Goal: Task Accomplishment & Management: Use online tool/utility

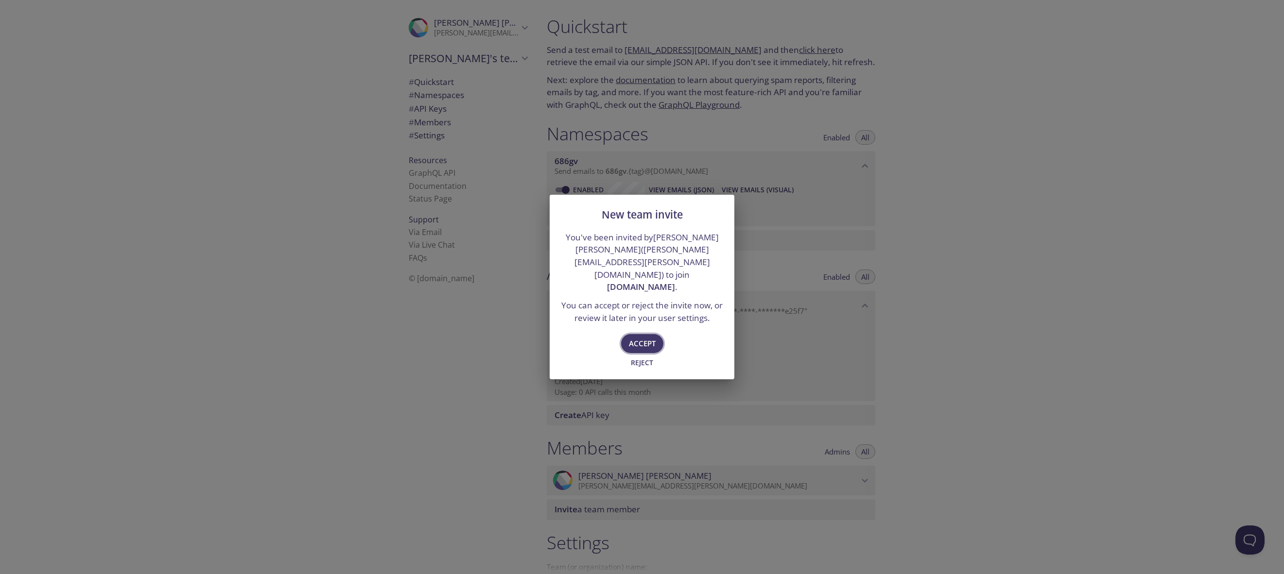
click at [652, 337] on span "Accept" at bounding box center [642, 343] width 27 height 13
type input "[DOMAIN_NAME]"
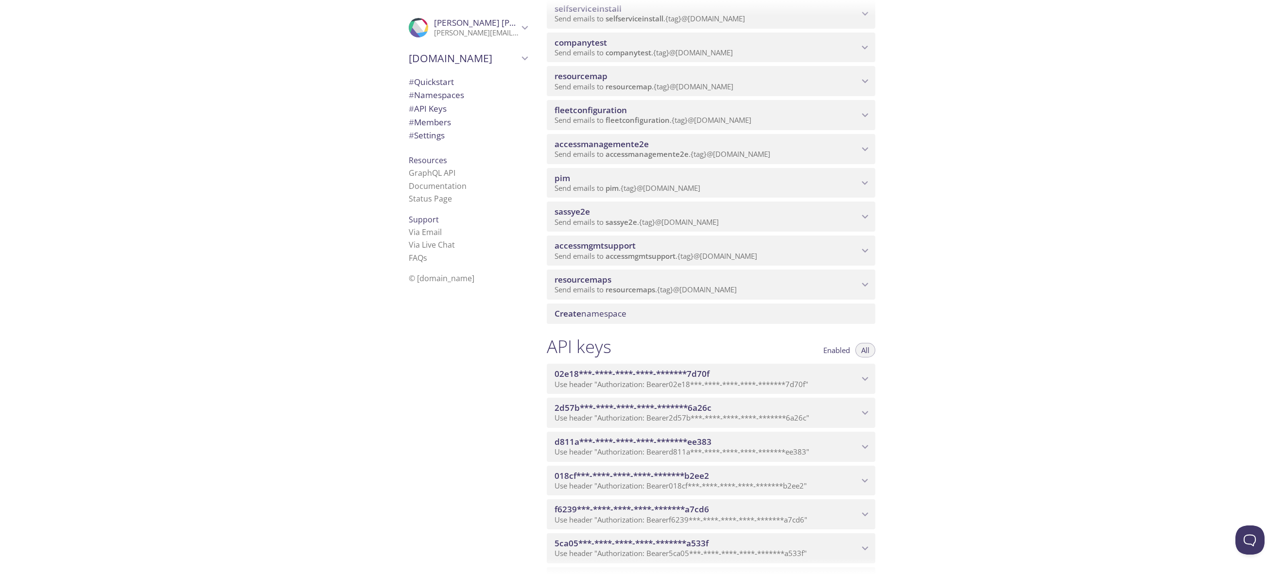
scroll to position [358, 0]
click at [700, 313] on span "Create namespace" at bounding box center [712, 312] width 317 height 11
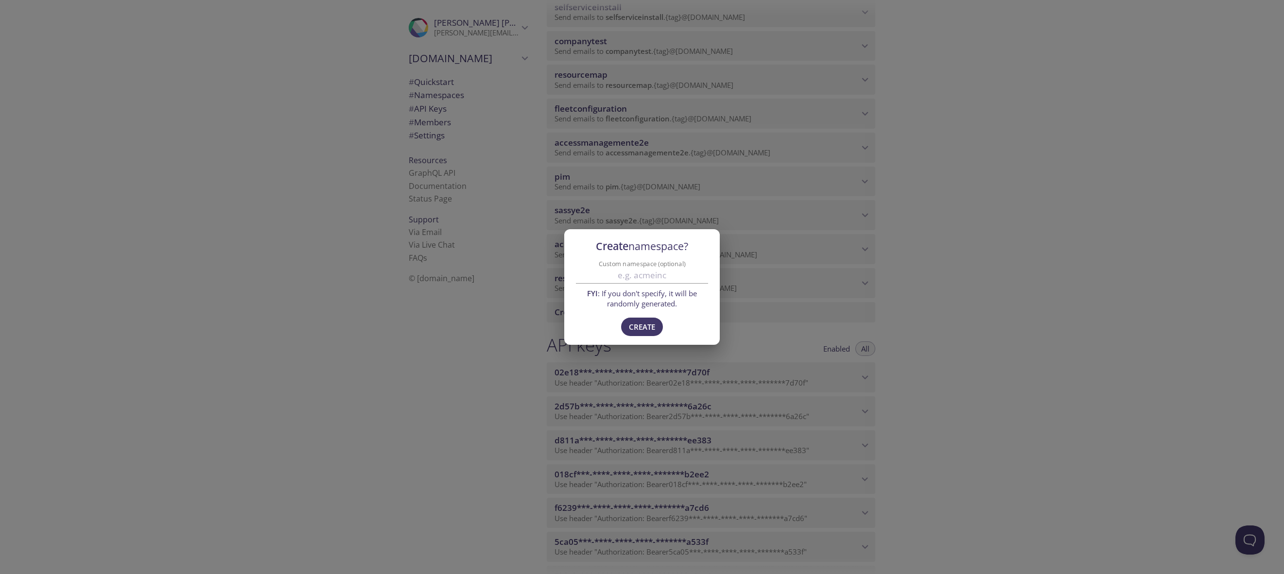
click at [655, 277] on input "Custom namespace (optional)" at bounding box center [642, 276] width 132 height 16
type input "expenses"
click at [650, 321] on span "Create" at bounding box center [642, 327] width 26 height 13
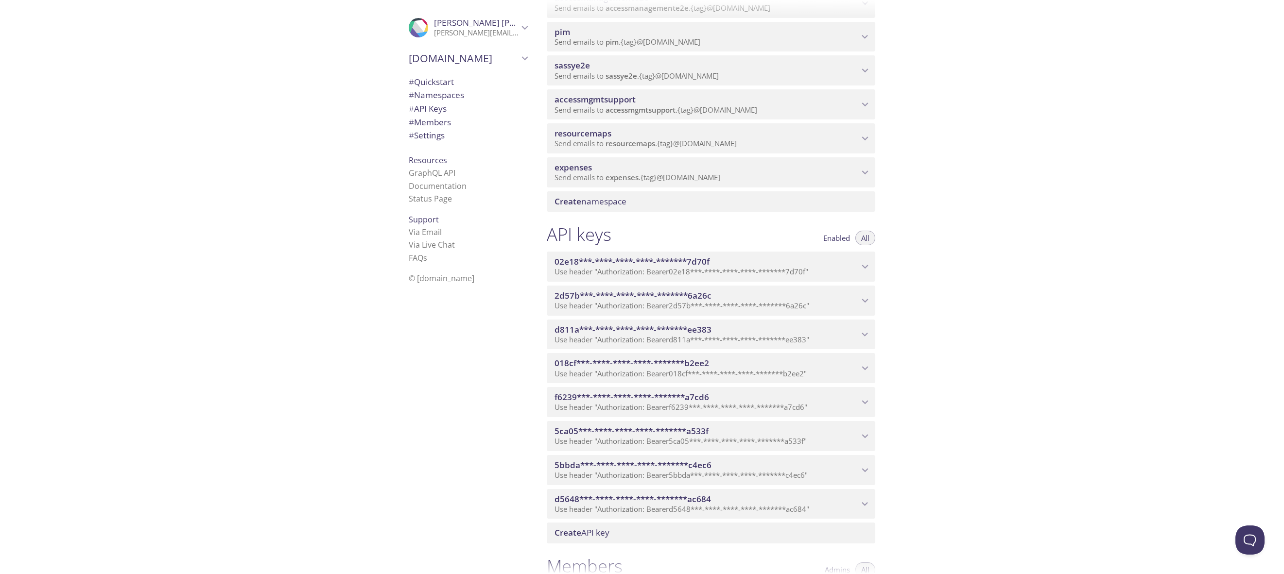
scroll to position [486, 0]
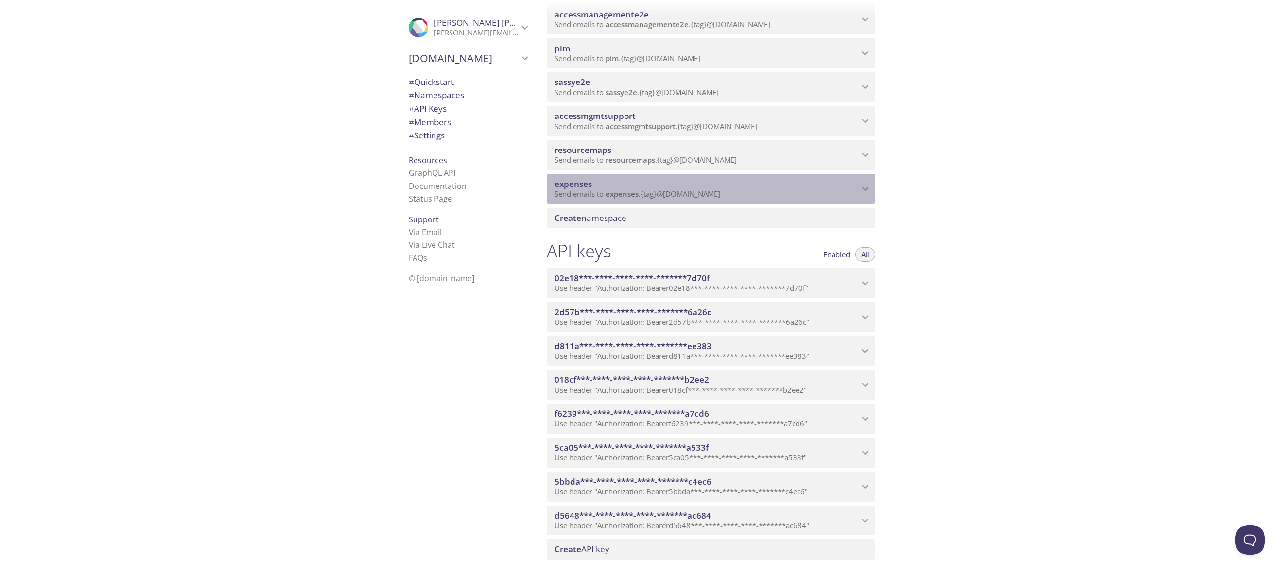
click at [795, 175] on div "expenses Send emails to expenses . {tag} @[DOMAIN_NAME]" at bounding box center [711, 189] width 329 height 30
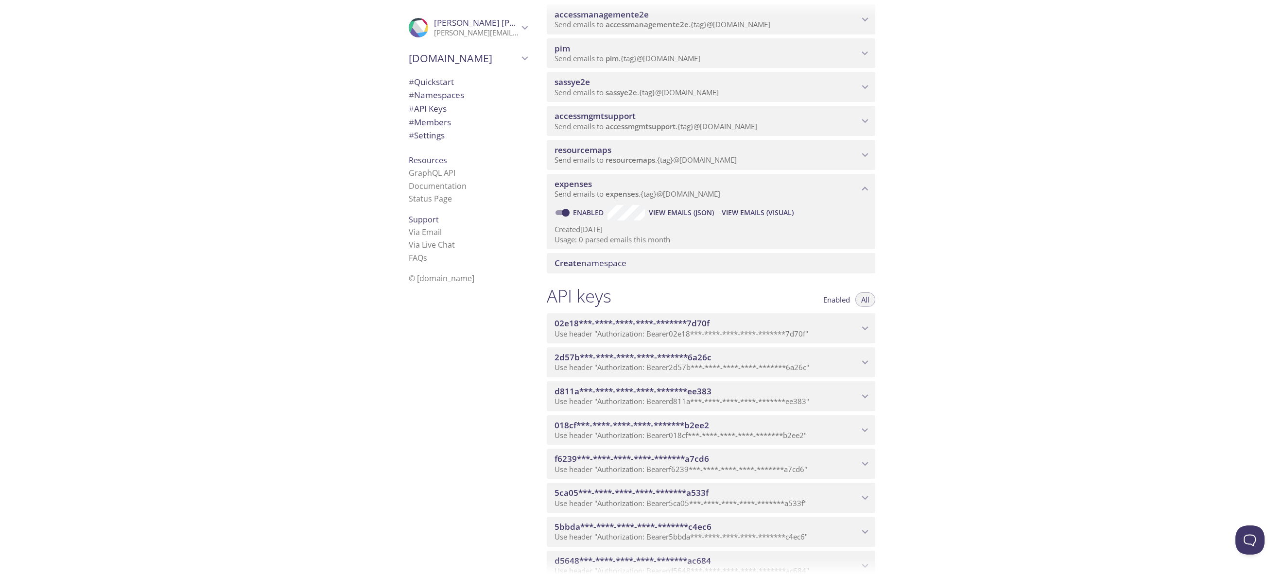
click at [753, 211] on span "View Emails (Visual)" at bounding box center [758, 213] width 72 height 12
click at [864, 154] on icon "resourcemaps namespace" at bounding box center [865, 155] width 13 height 13
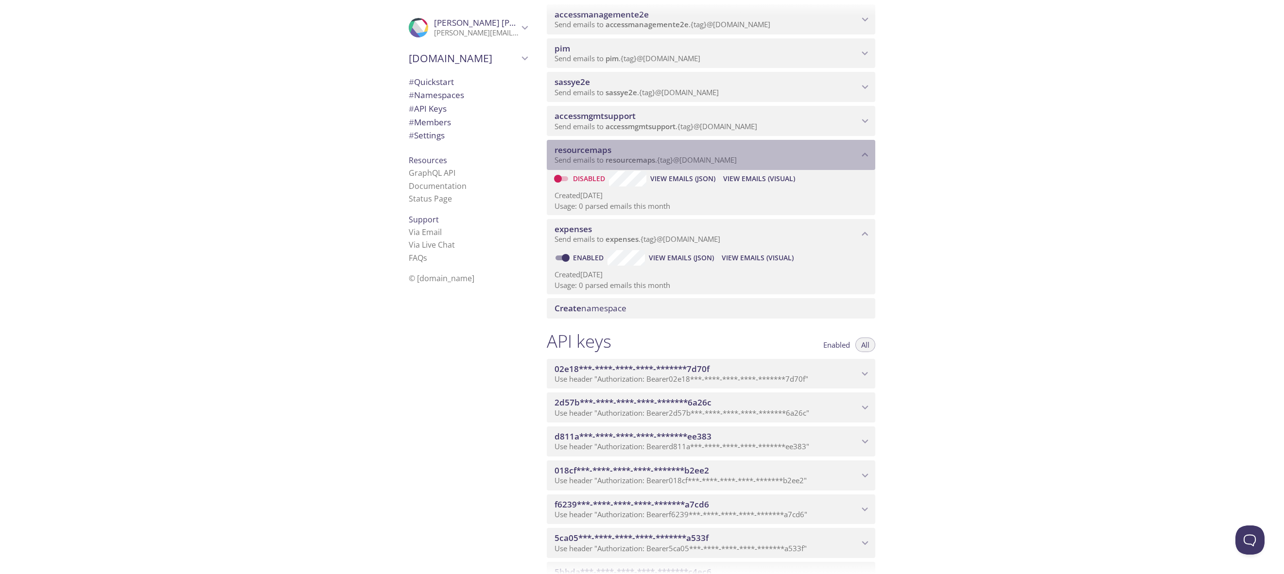
click at [864, 154] on icon "resourcemaps namespace" at bounding box center [865, 155] width 13 height 13
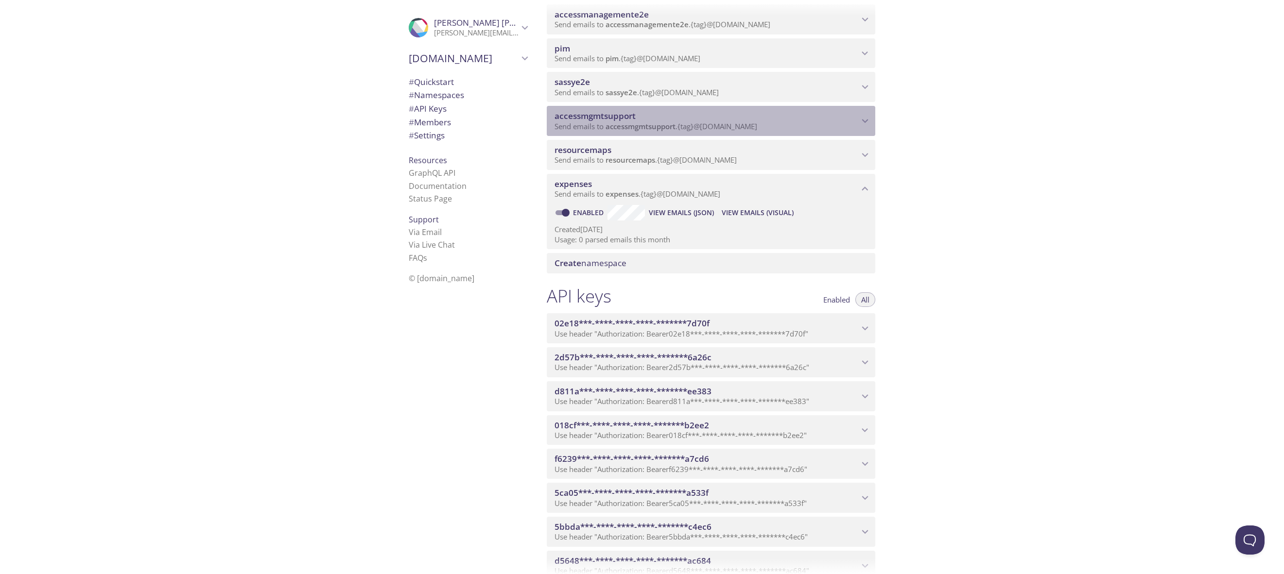
click at [864, 126] on icon "accessmgmtsupport namespace" at bounding box center [865, 121] width 13 height 13
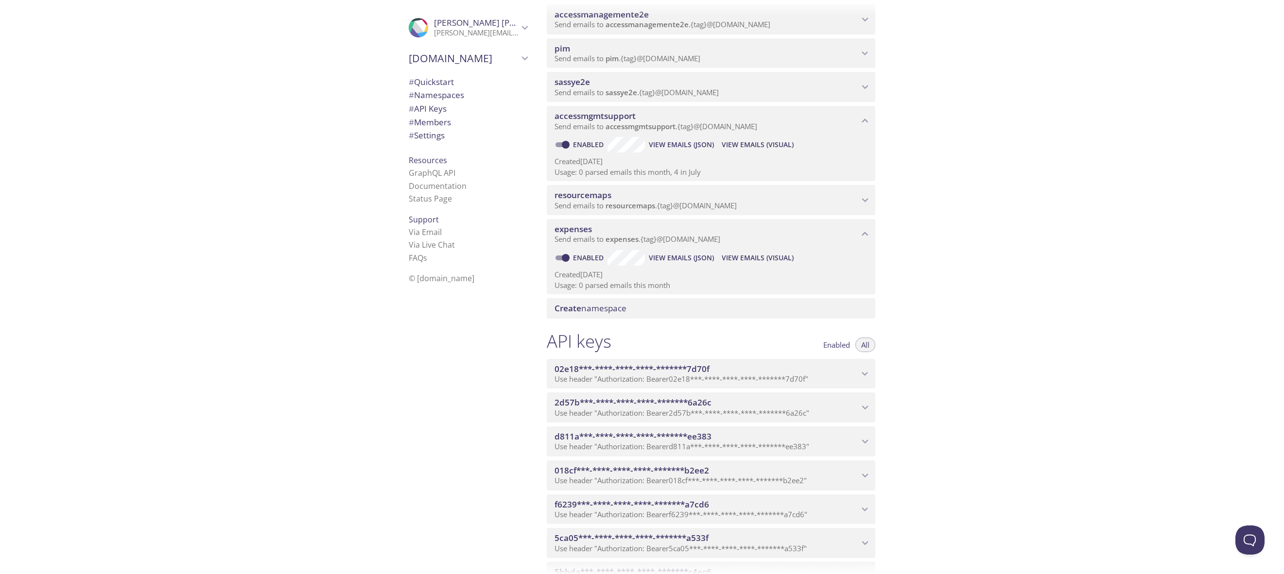
click at [864, 126] on icon "accessmgmtsupport namespace" at bounding box center [865, 121] width 13 height 13
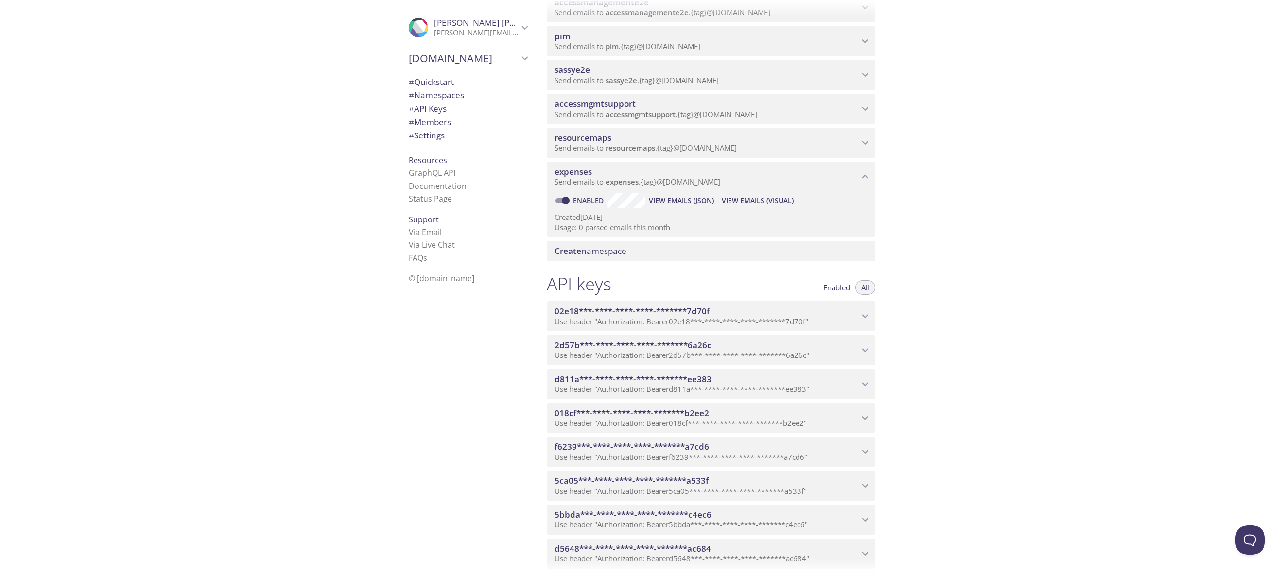
scroll to position [497, 0]
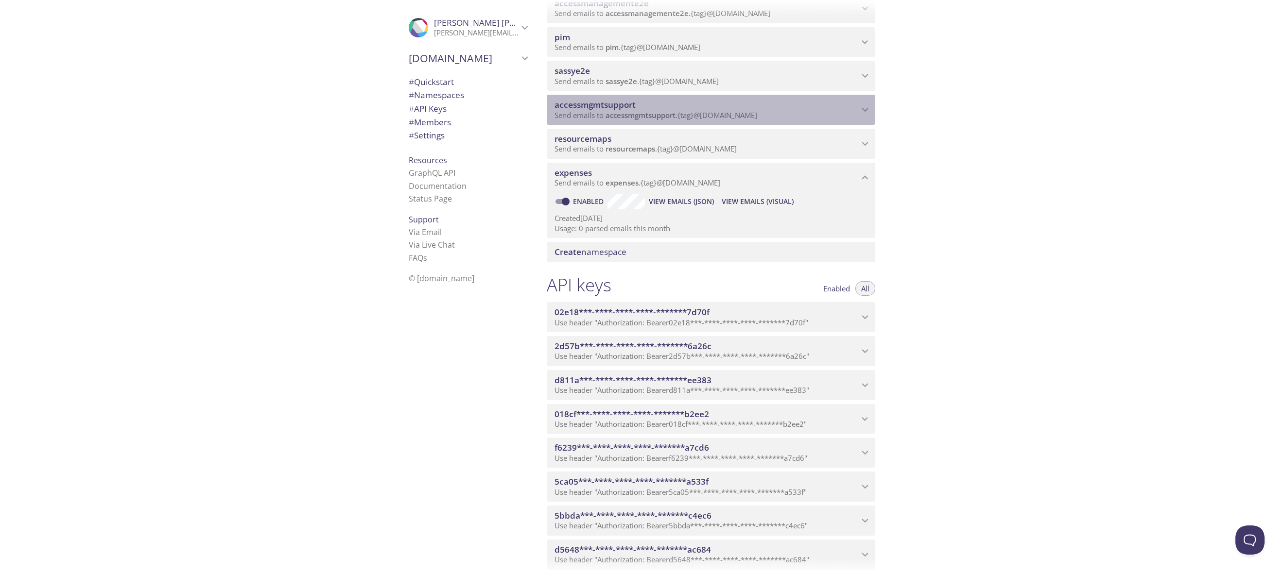
click at [869, 108] on icon "accessmgmtsupport namespace" at bounding box center [865, 110] width 13 height 13
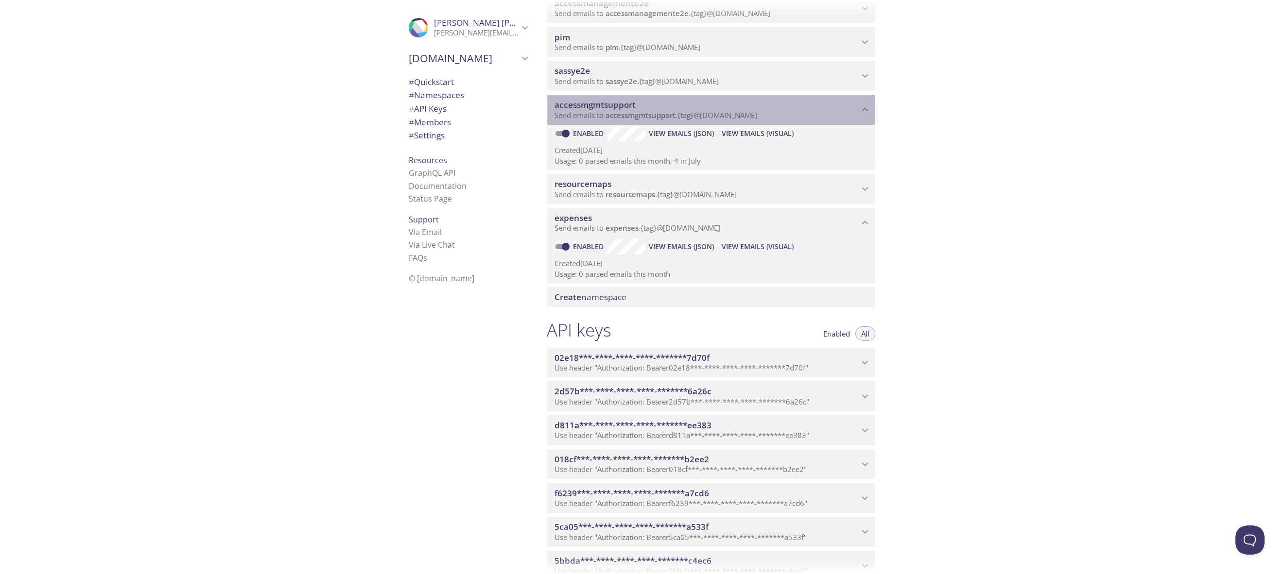
click at [869, 108] on icon "accessmgmtsupport namespace" at bounding box center [865, 110] width 13 height 13
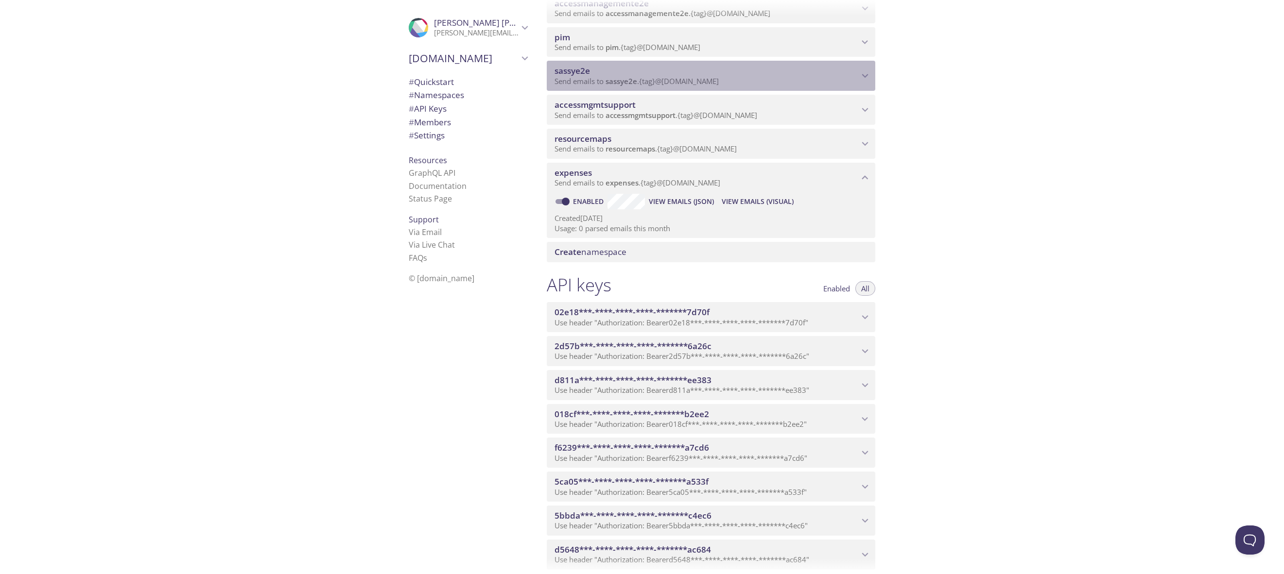
click at [868, 77] on icon "sassye2e namespace" at bounding box center [865, 75] width 13 height 13
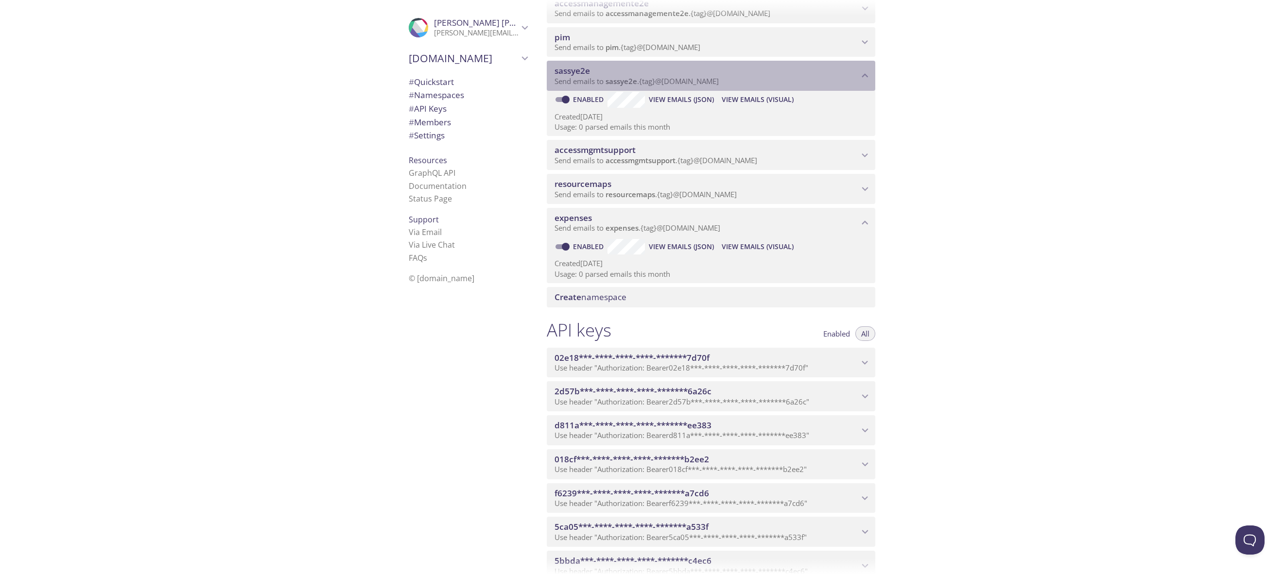
click at [868, 77] on icon "sassye2e namespace" at bounding box center [865, 75] width 13 height 13
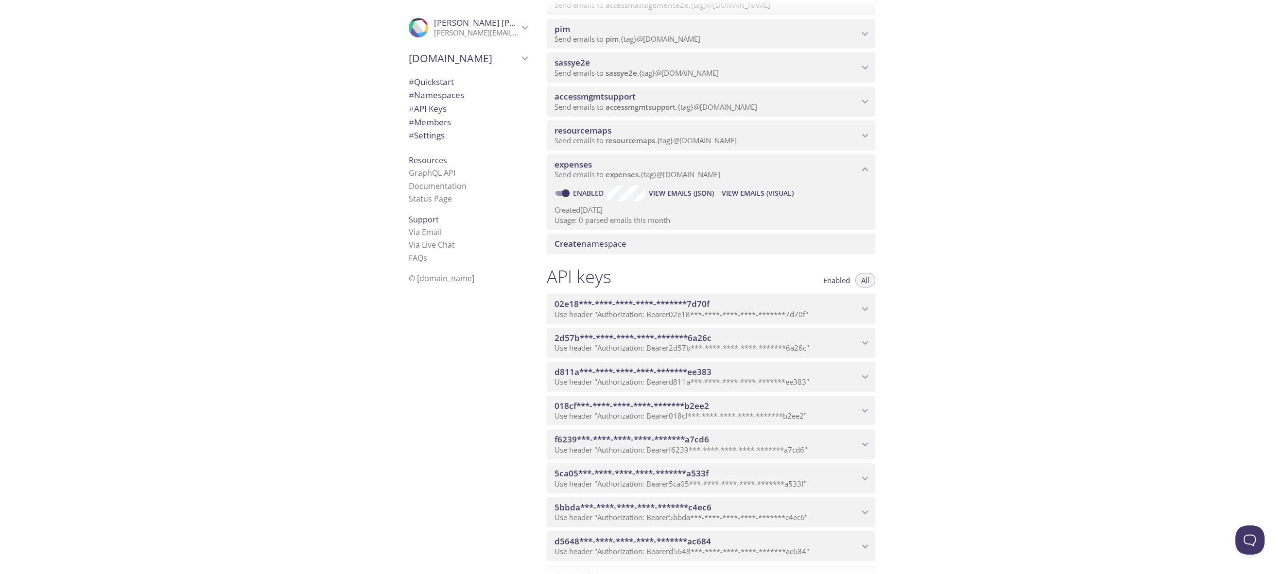
scroll to position [504, 0]
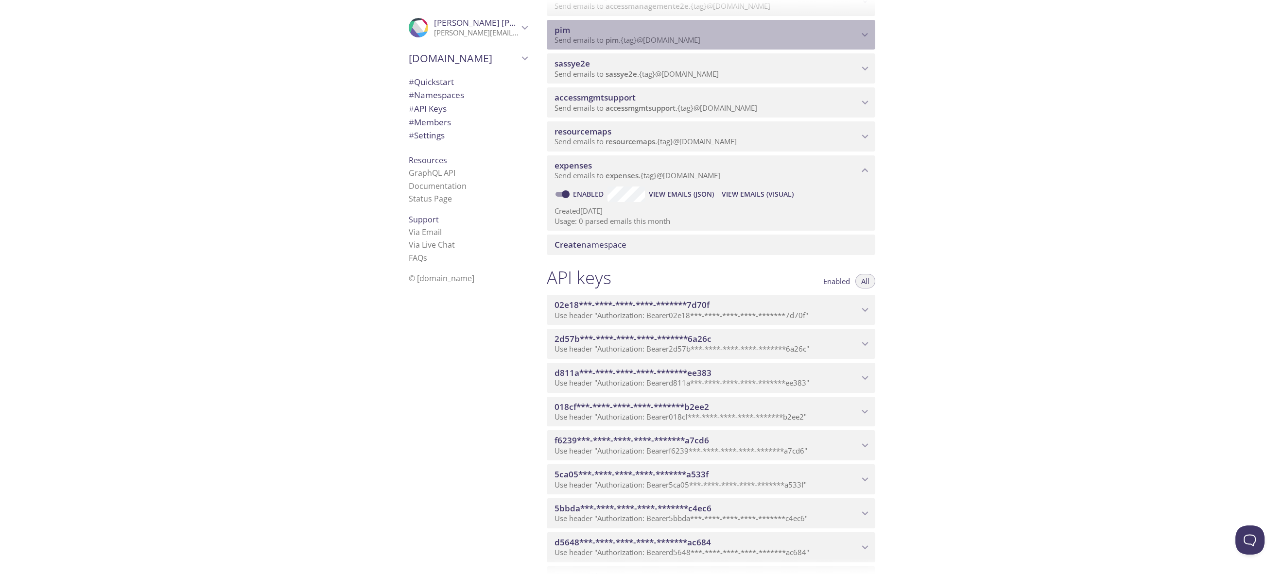
click at [869, 31] on icon "pim namespace" at bounding box center [865, 35] width 13 height 13
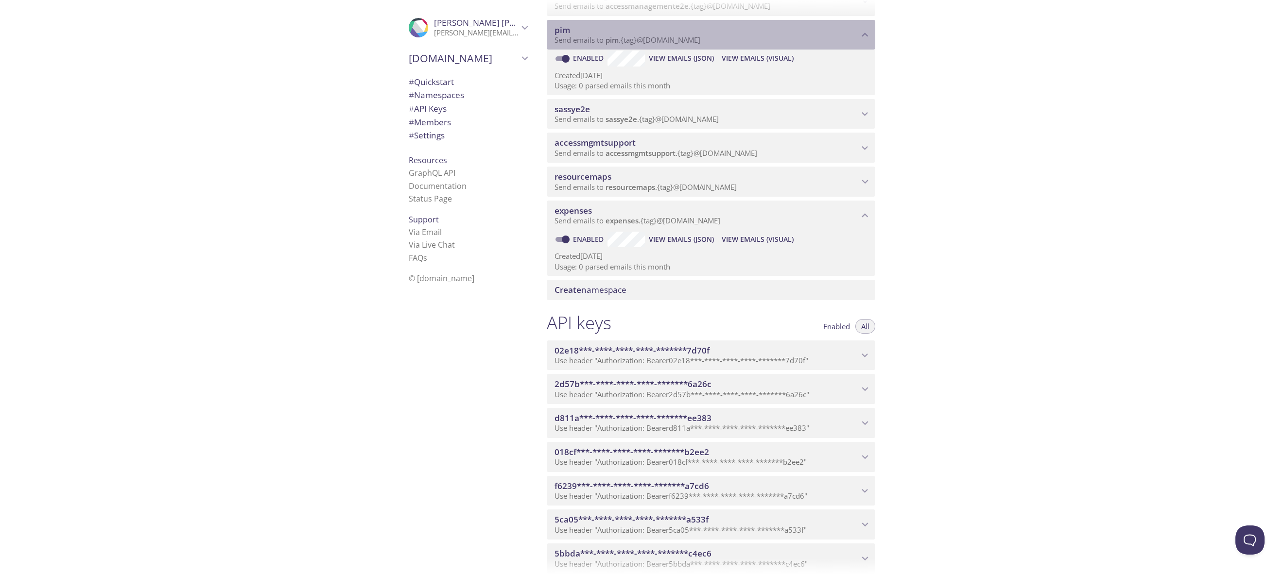
click at [869, 31] on icon "pim namespace" at bounding box center [865, 35] width 13 height 13
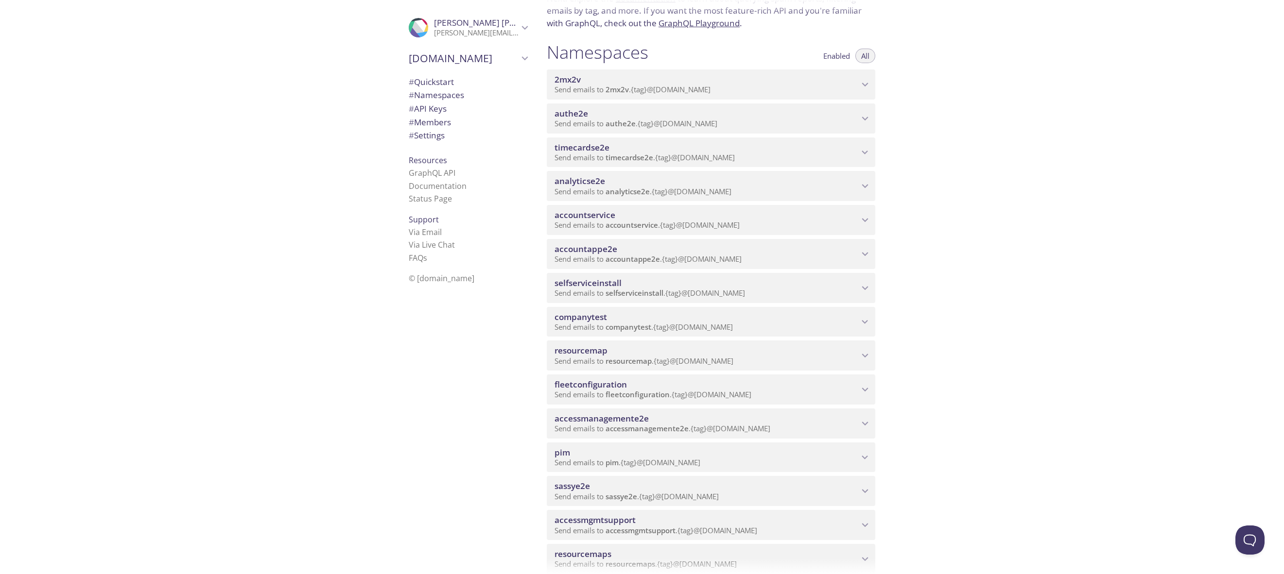
scroll to position [80, 0]
click at [867, 253] on icon "accountappe2e namespace" at bounding box center [865, 256] width 13 height 13
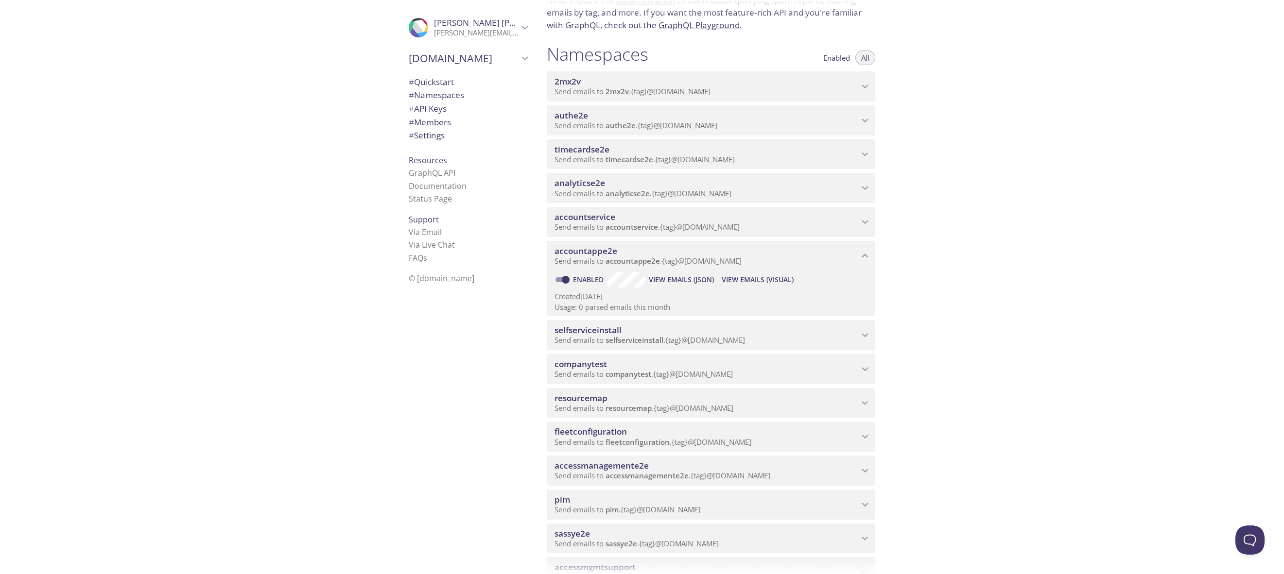
click at [867, 253] on icon "accountappe2e namespace" at bounding box center [865, 256] width 13 height 13
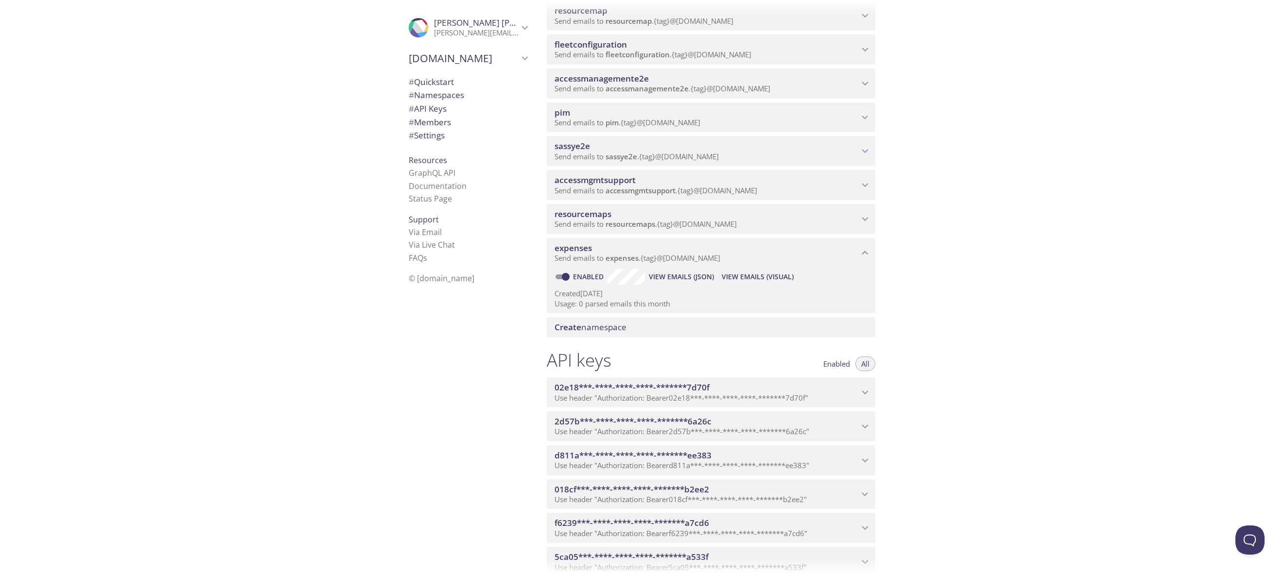
scroll to position [423, 0]
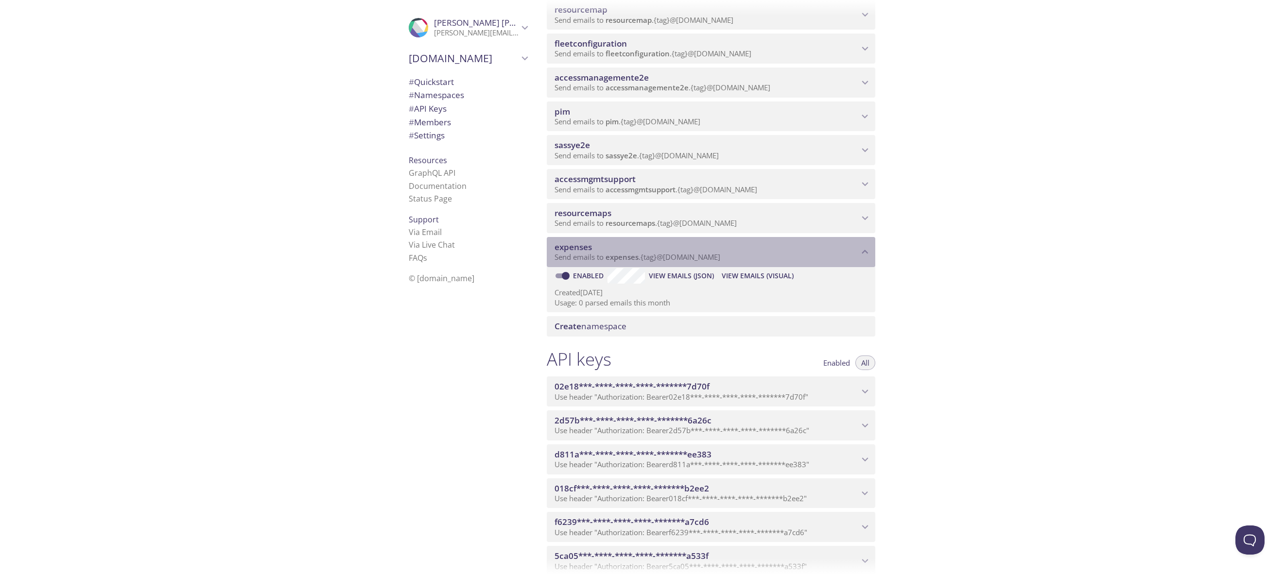
click at [572, 248] on span "expenses" at bounding box center [572, 247] width 37 height 11
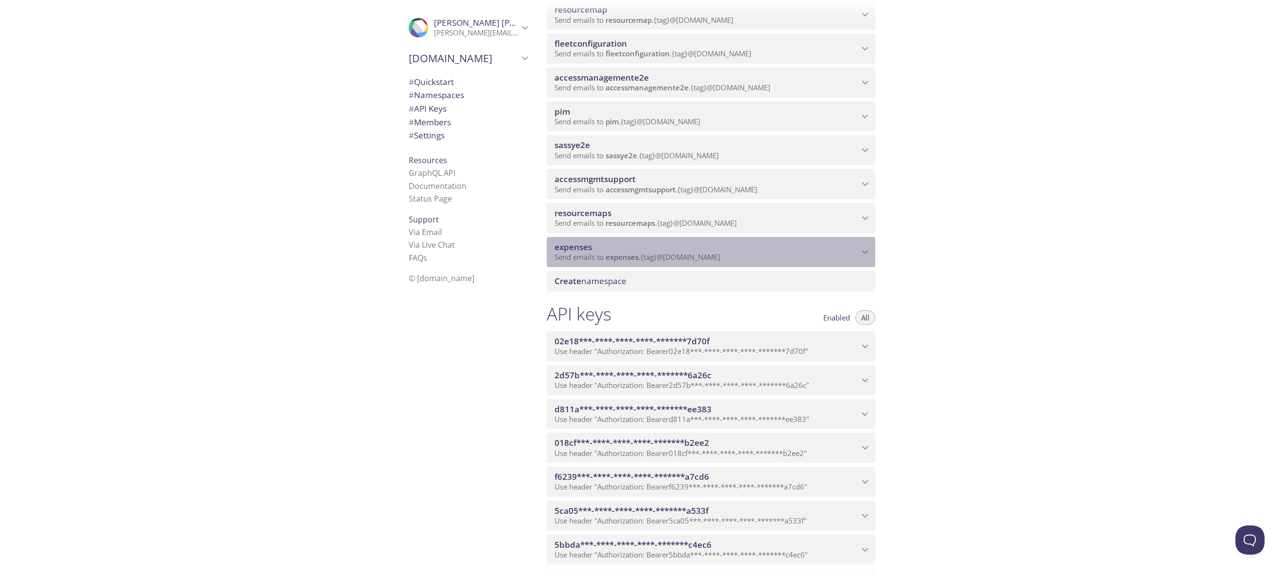
click at [572, 248] on span "expenses" at bounding box center [572, 247] width 37 height 11
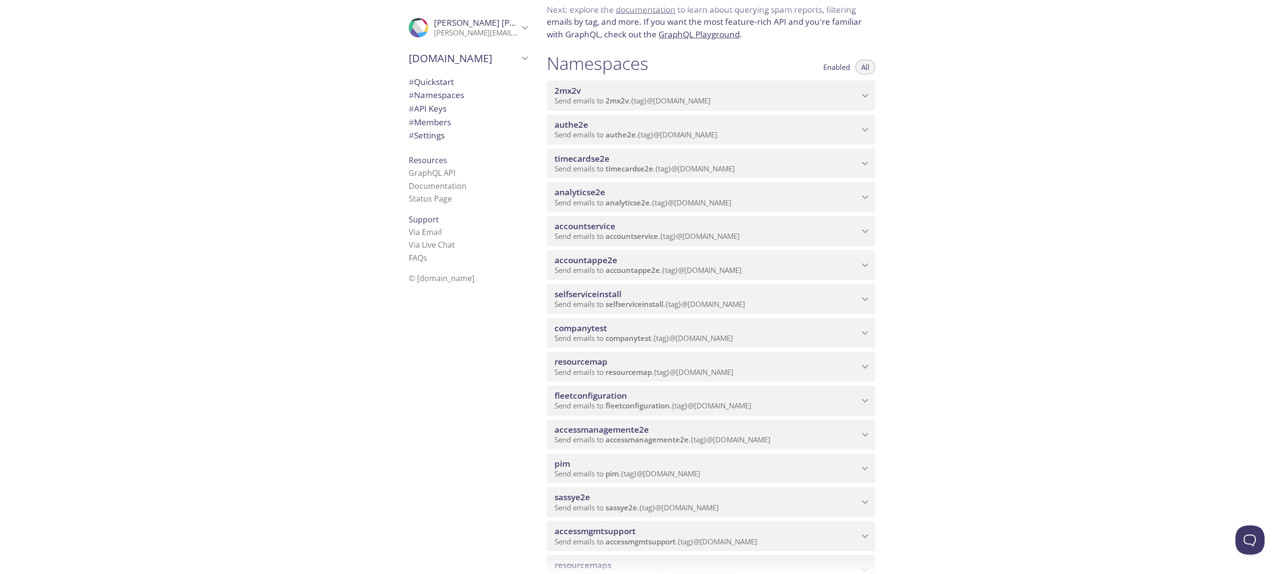
scroll to position [261, 0]
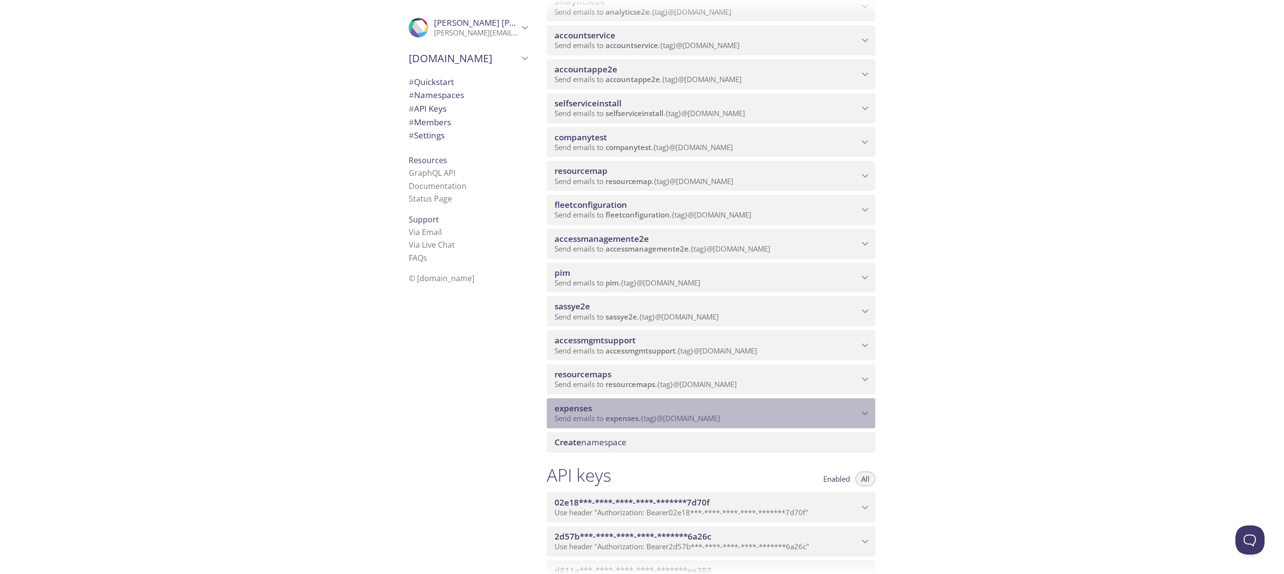
click at [867, 411] on icon "expenses namespace" at bounding box center [865, 413] width 13 height 13
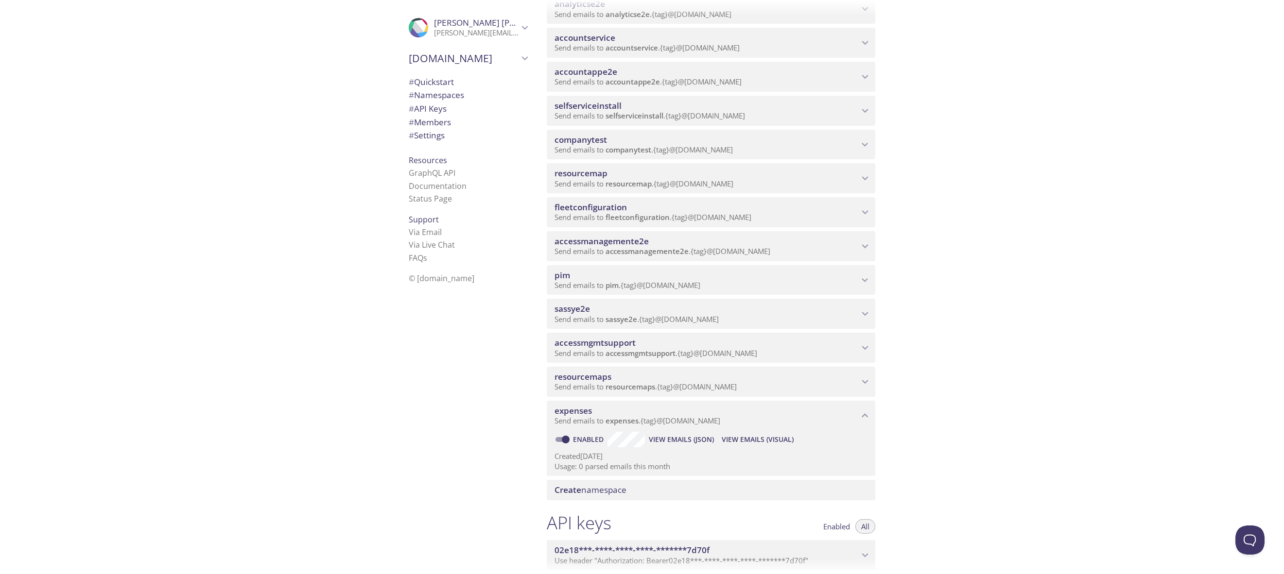
click at [586, 465] on p "Usage: 0 parsed emails this month" at bounding box center [710, 467] width 313 height 10
click at [579, 467] on p "Usage: 0 parsed emails this month" at bounding box center [710, 470] width 313 height 10
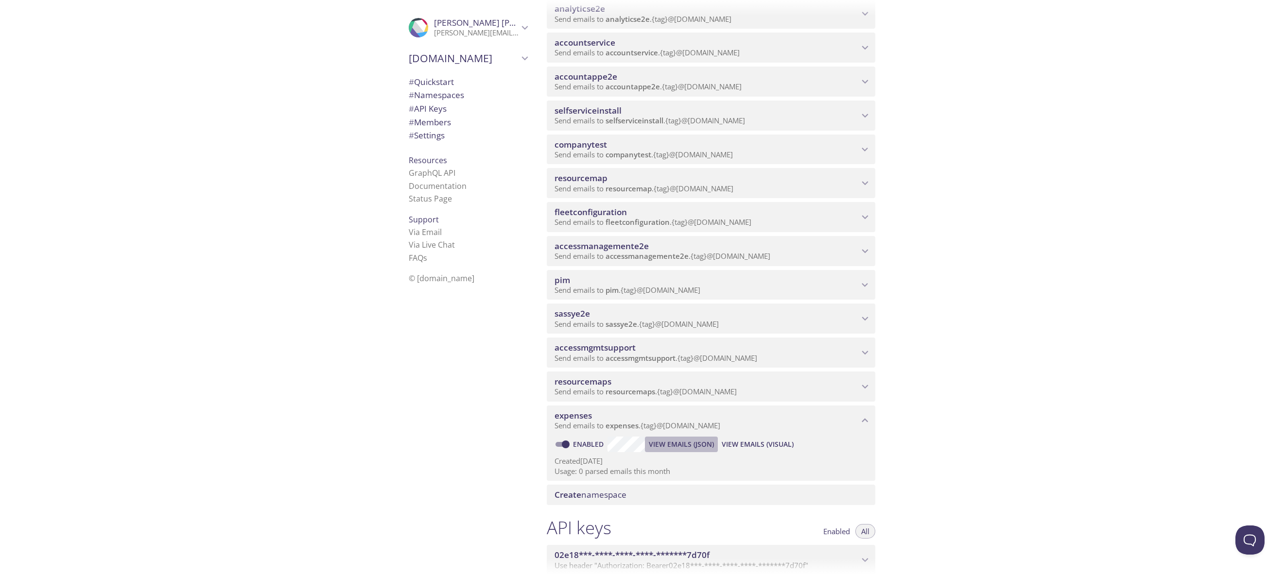
click at [675, 442] on span "View Emails (JSON)" at bounding box center [681, 445] width 65 height 12
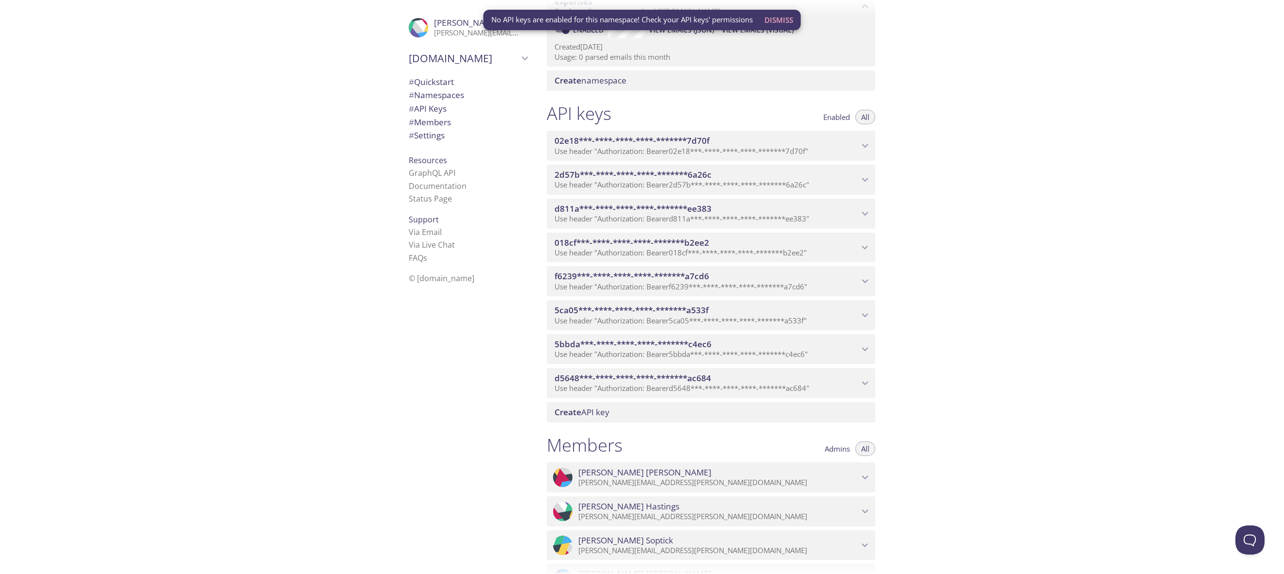
scroll to position [669, 0]
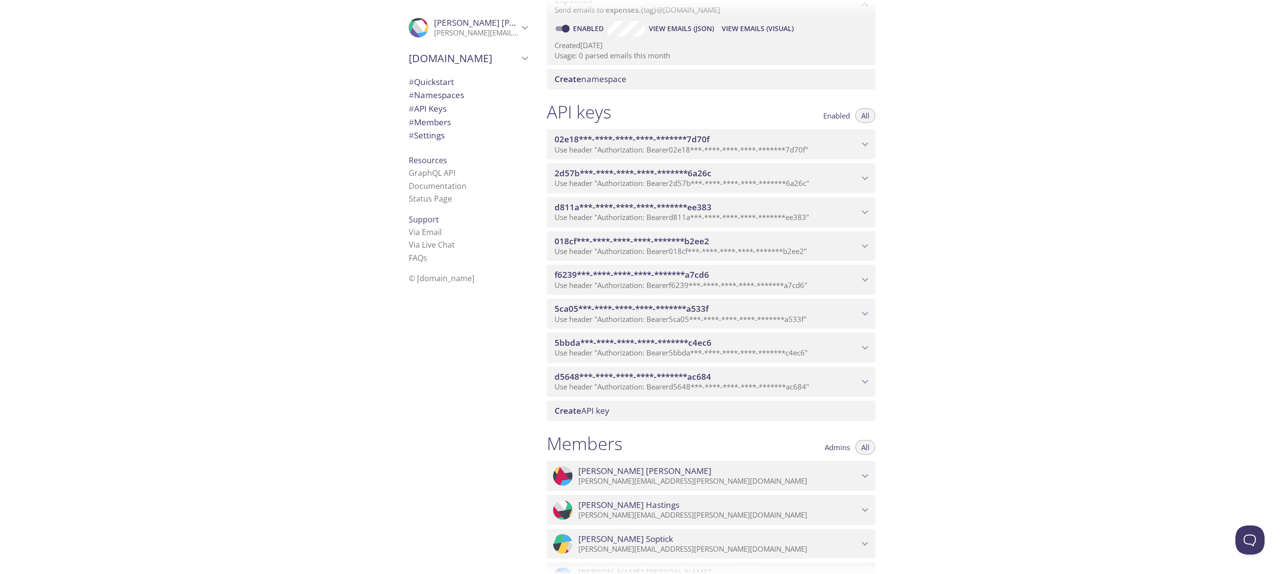
click at [628, 410] on span "Create API key" at bounding box center [712, 411] width 317 height 11
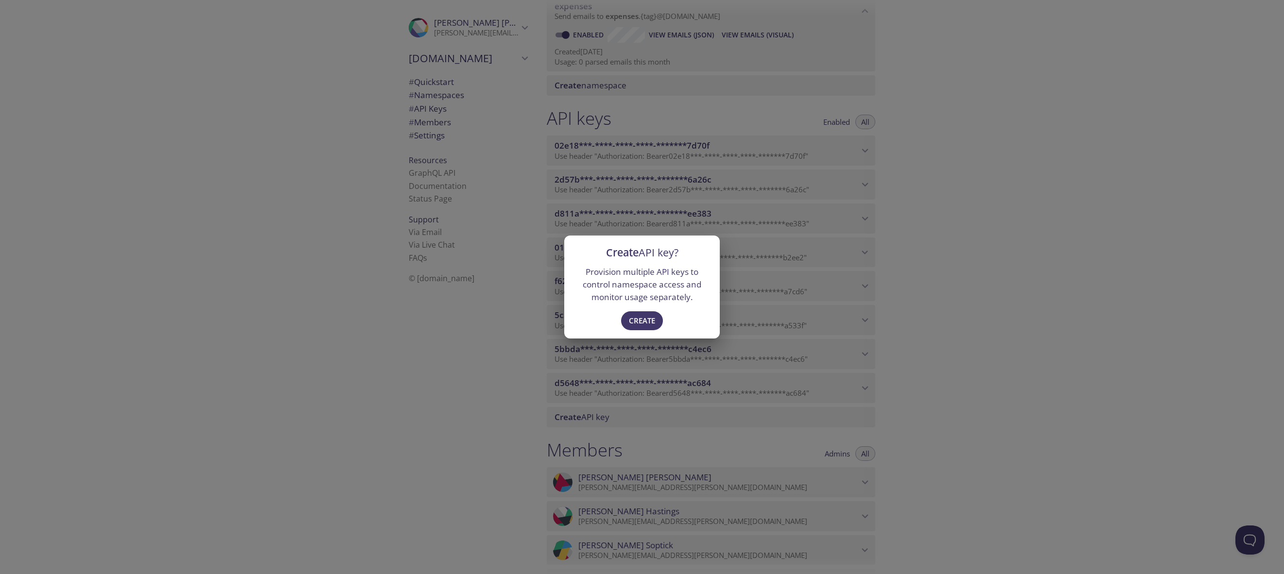
scroll to position [663, 0]
click at [634, 324] on span "Create" at bounding box center [642, 320] width 26 height 13
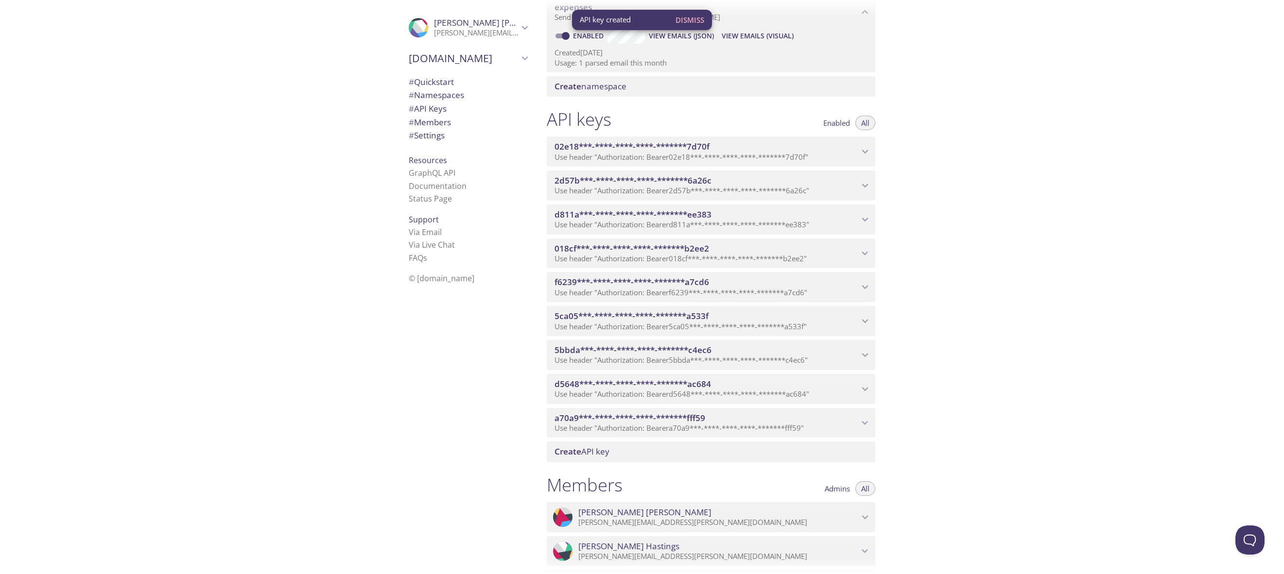
click at [866, 422] on icon "a70a9***-****-****-****-*******fff59 API key" at bounding box center [865, 423] width 13 height 13
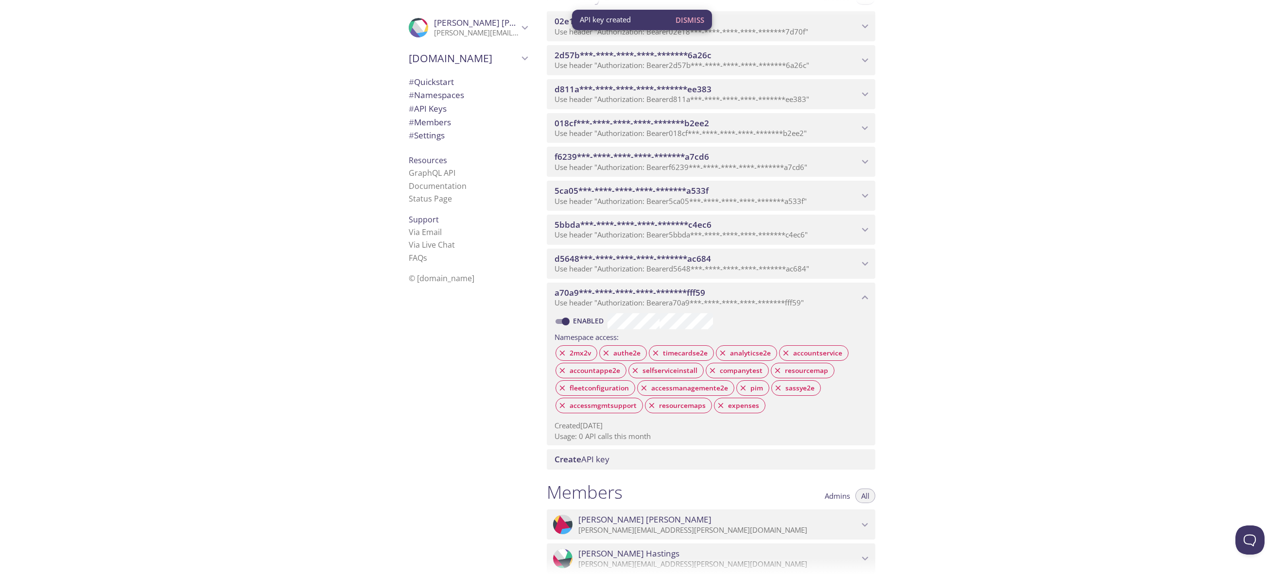
scroll to position [840, 0]
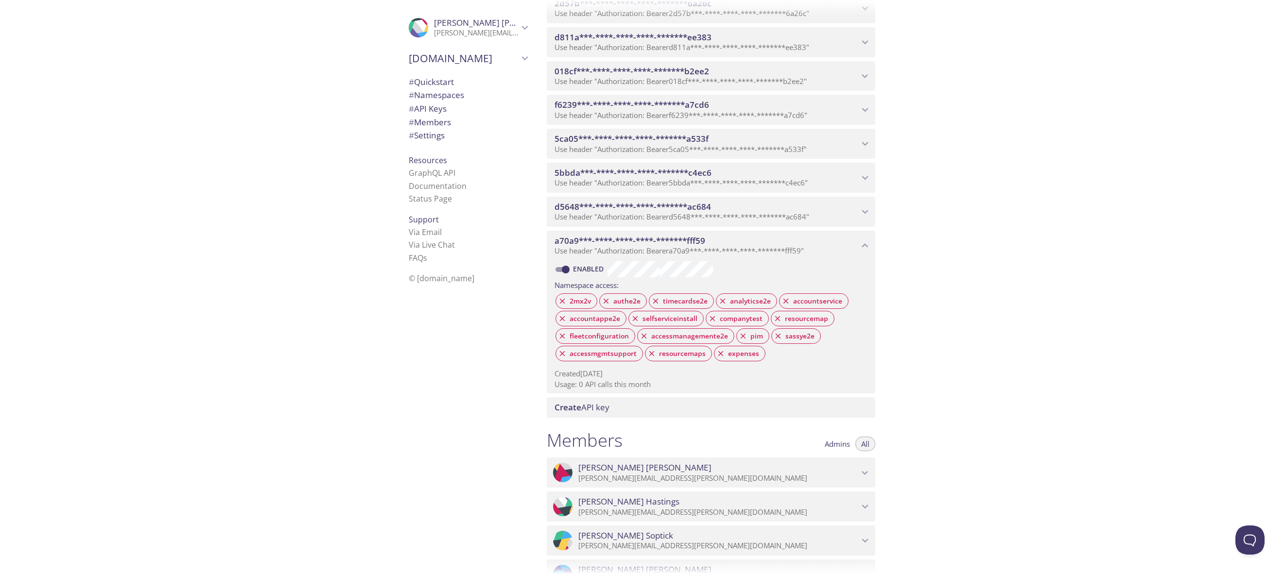
click at [872, 209] on div "d5648***-****-****-****-*******ac684 Use header "Authorization: Bearer d5648***…" at bounding box center [711, 212] width 329 height 30
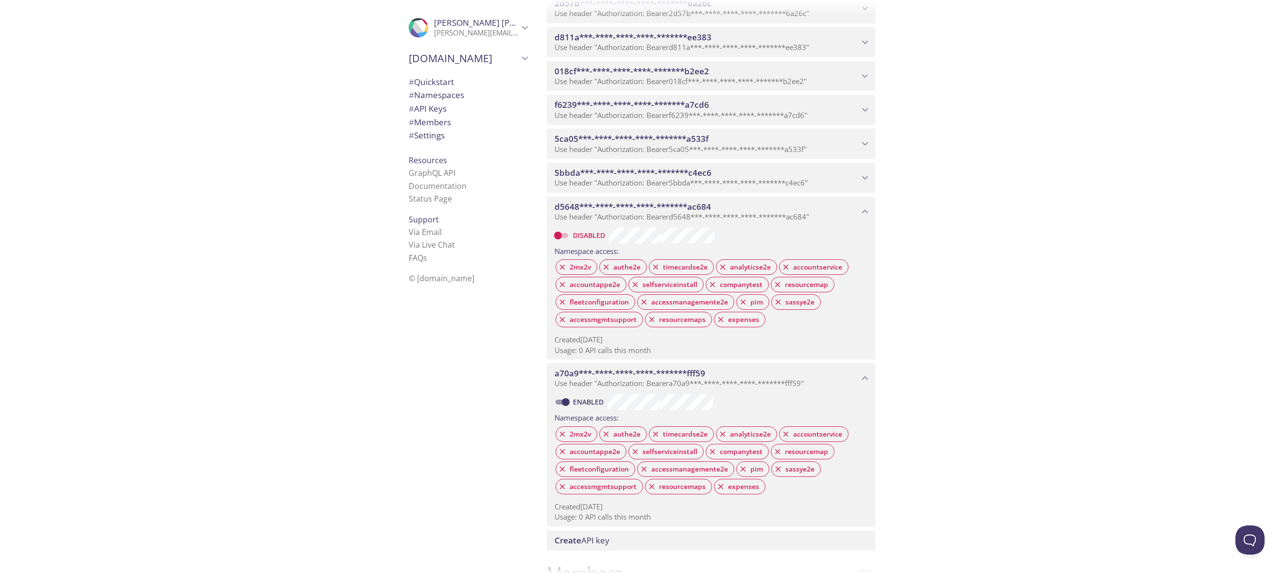
click at [872, 209] on div "d5648***-****-****-****-*******ac684 Use header "Authorization: Bearer d5648***…" at bounding box center [711, 212] width 329 height 30
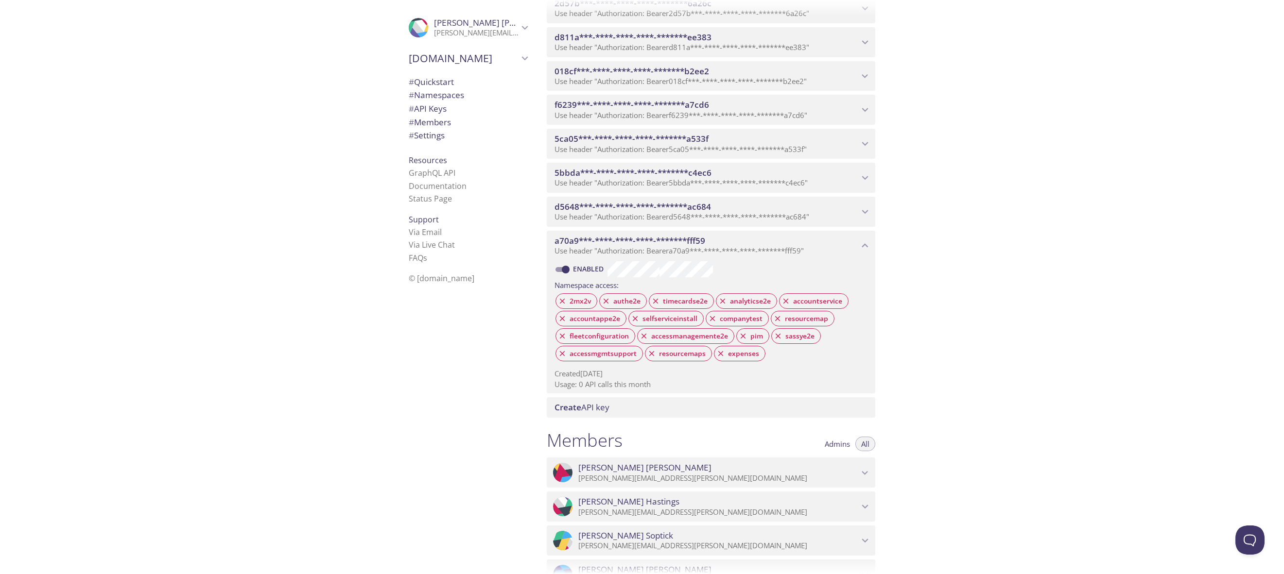
click at [867, 173] on icon "5bbda***-****-****-****-*******c4ec6 API key" at bounding box center [865, 178] width 13 height 13
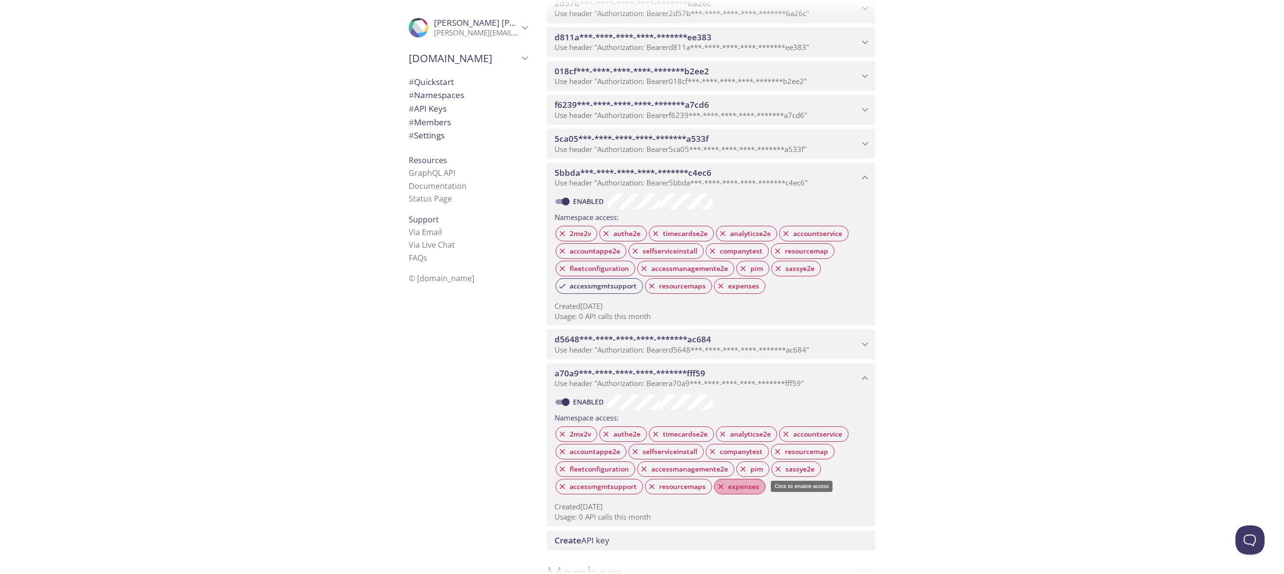
click at [746, 485] on span "expenses" at bounding box center [743, 487] width 43 height 9
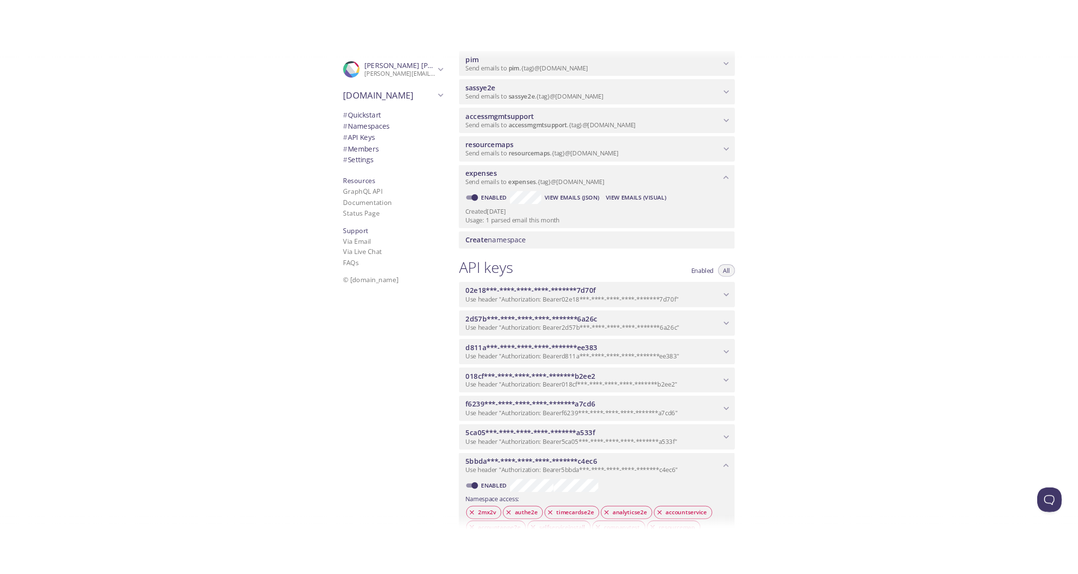
scroll to position [517, 0]
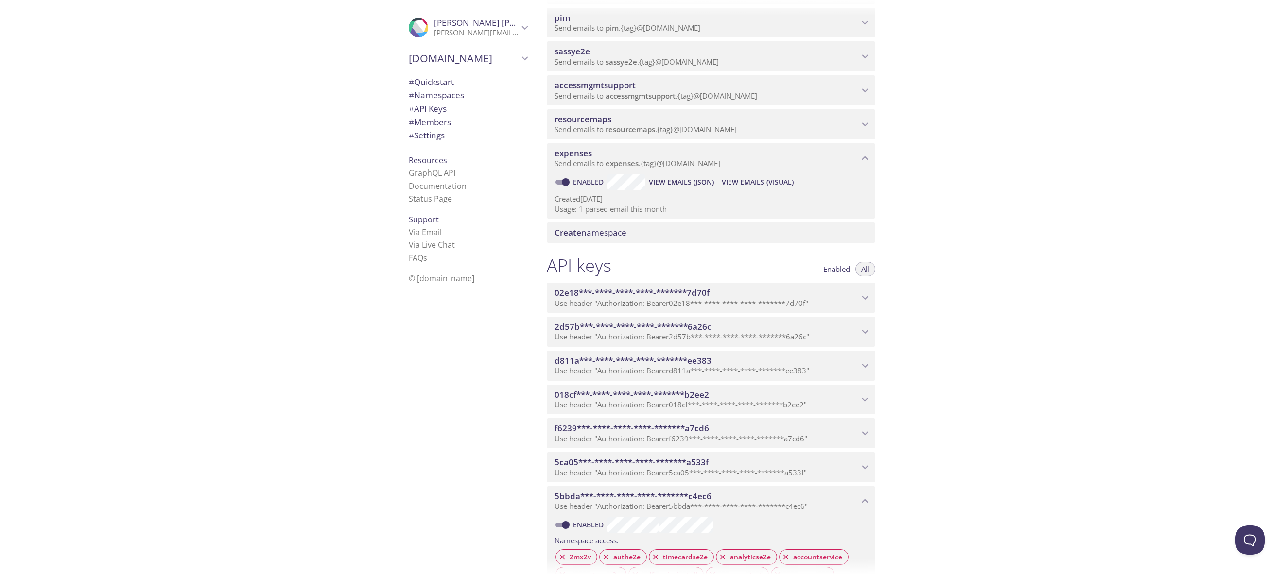
click at [608, 206] on p "Usage: 1 parsed email this month" at bounding box center [710, 209] width 313 height 10
click at [687, 185] on span "View Emails (JSON)" at bounding box center [681, 182] width 65 height 12
click at [757, 182] on span "View Emails (Visual)" at bounding box center [758, 182] width 72 height 12
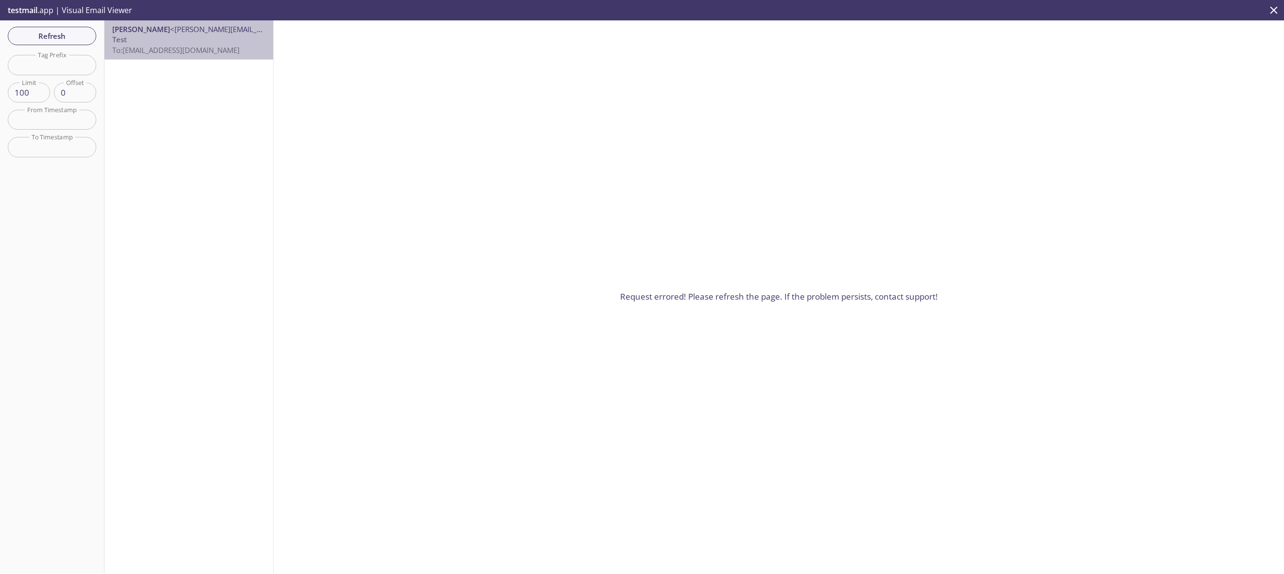
click at [143, 39] on p "Test To: [EMAIL_ADDRESS][DOMAIN_NAME]" at bounding box center [188, 45] width 153 height 21
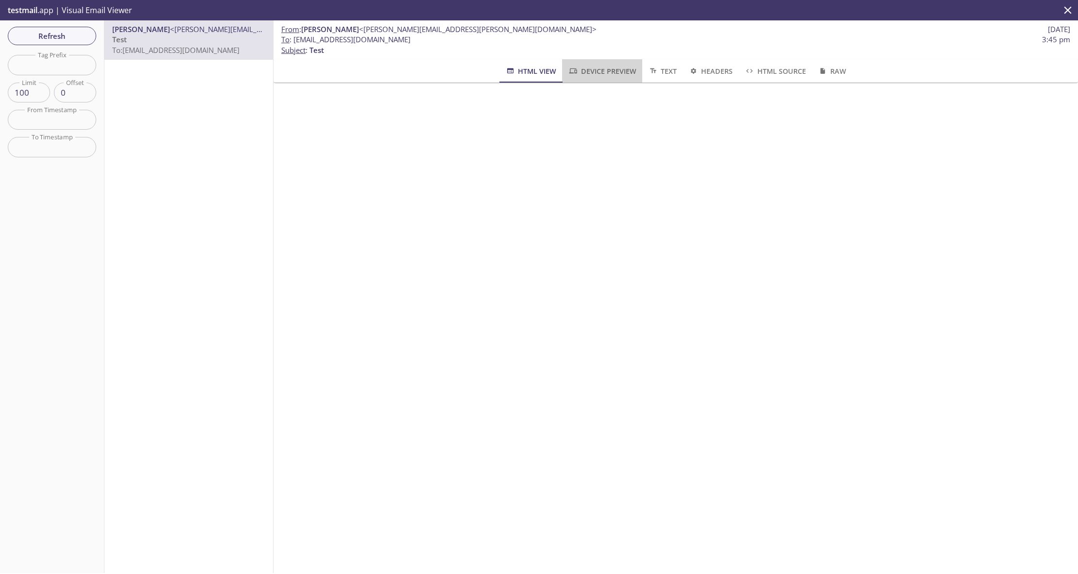
click at [597, 72] on span "Device Preview" at bounding box center [602, 71] width 68 height 12
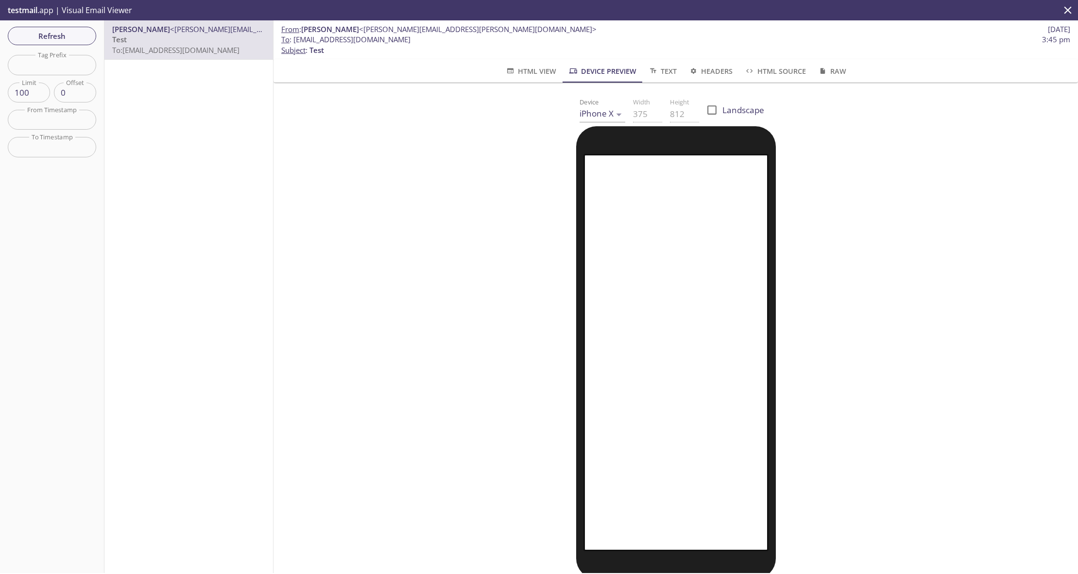
click at [538, 69] on span "HTML View" at bounding box center [530, 71] width 51 height 12
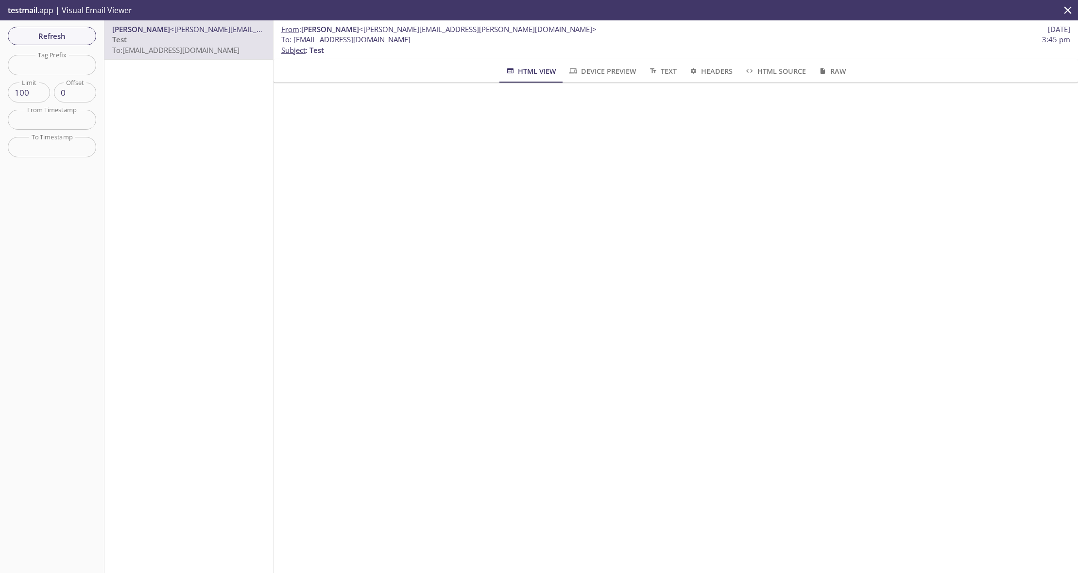
click at [598, 77] on span "Device Preview" at bounding box center [602, 71] width 68 height 12
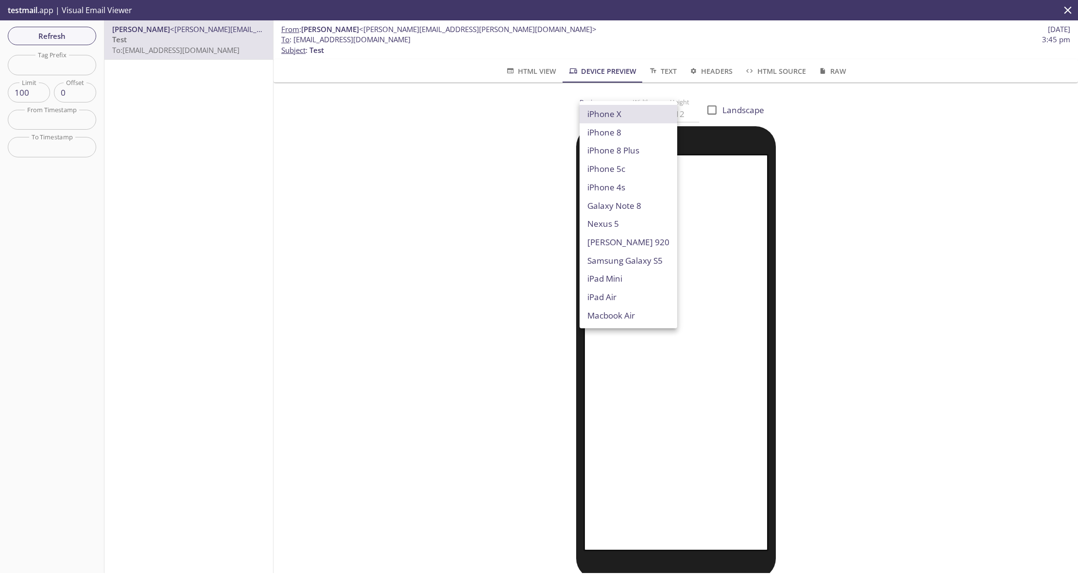
click at [601, 108] on body ".cls-1 { fill: #6d5ca8; } .cls-2 { fill: #3fc191; } .cls-3 { fill: #3b4752; } .…" at bounding box center [539, 287] width 1078 height 574
click at [527, 68] on div at bounding box center [539, 287] width 1078 height 574
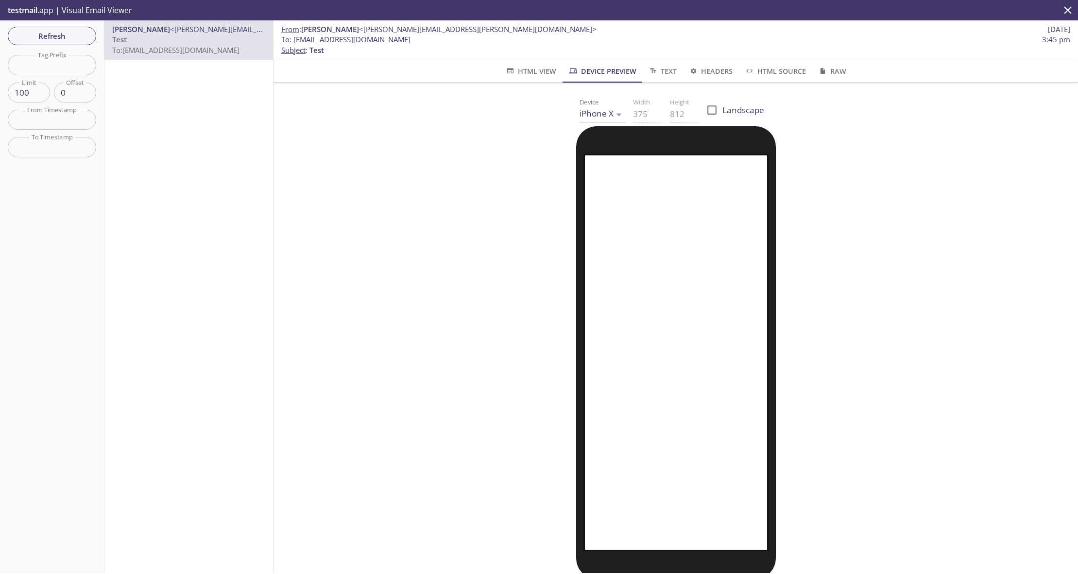
click at [526, 71] on span "HTML View" at bounding box center [530, 71] width 51 height 12
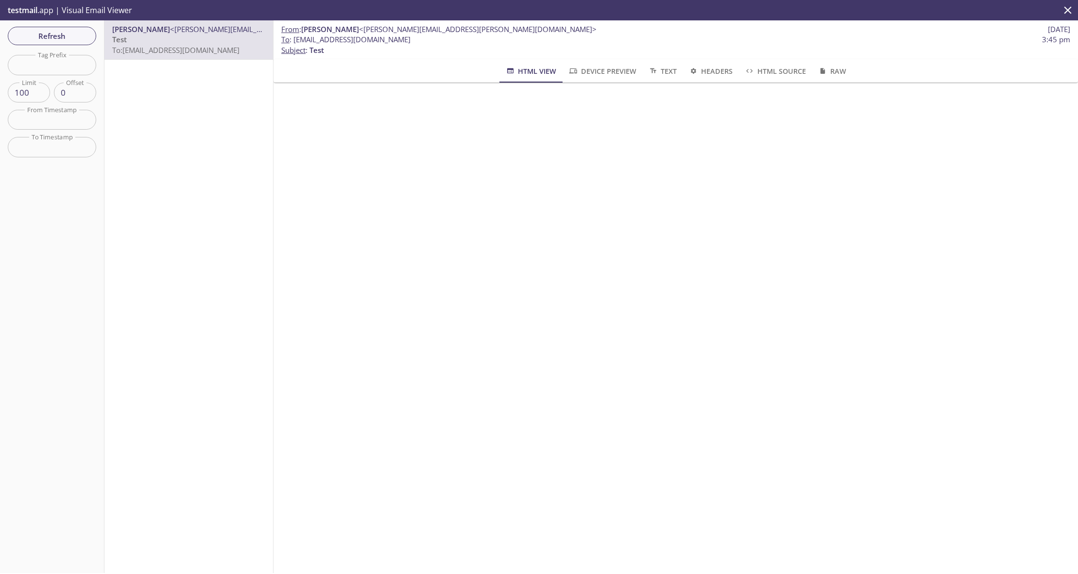
click at [200, 110] on div "[PERSON_NAME] <[PERSON_NAME][EMAIL_ADDRESS][PERSON_NAME][DOMAIN_NAME]> Test To:…" at bounding box center [188, 296] width 169 height 553
click at [80, 38] on span "Refresh" at bounding box center [52, 36] width 73 height 13
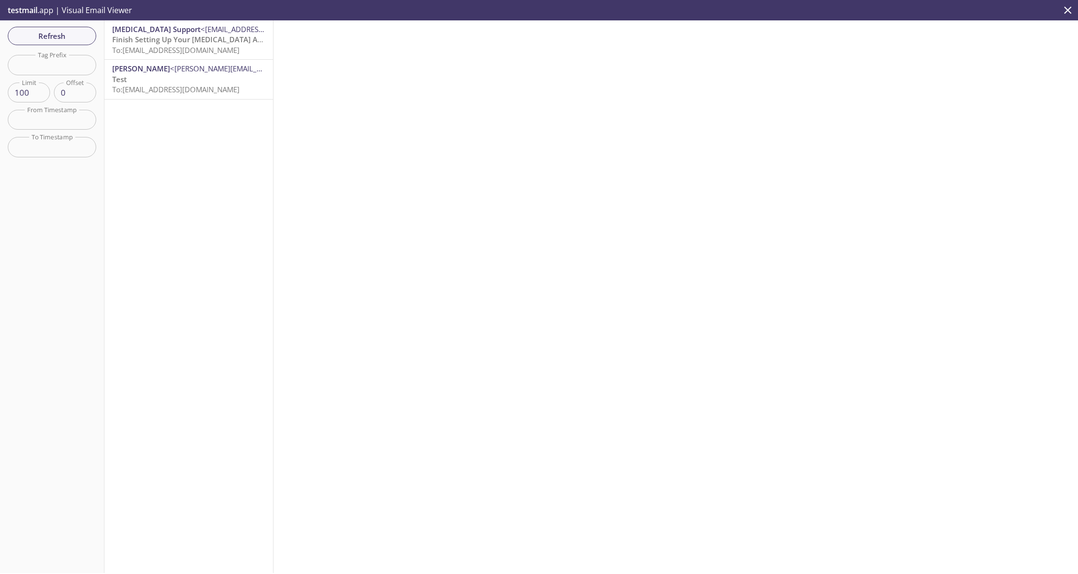
click at [150, 50] on span "To: [EMAIL_ADDRESS][DOMAIN_NAME]" at bounding box center [175, 50] width 127 height 10
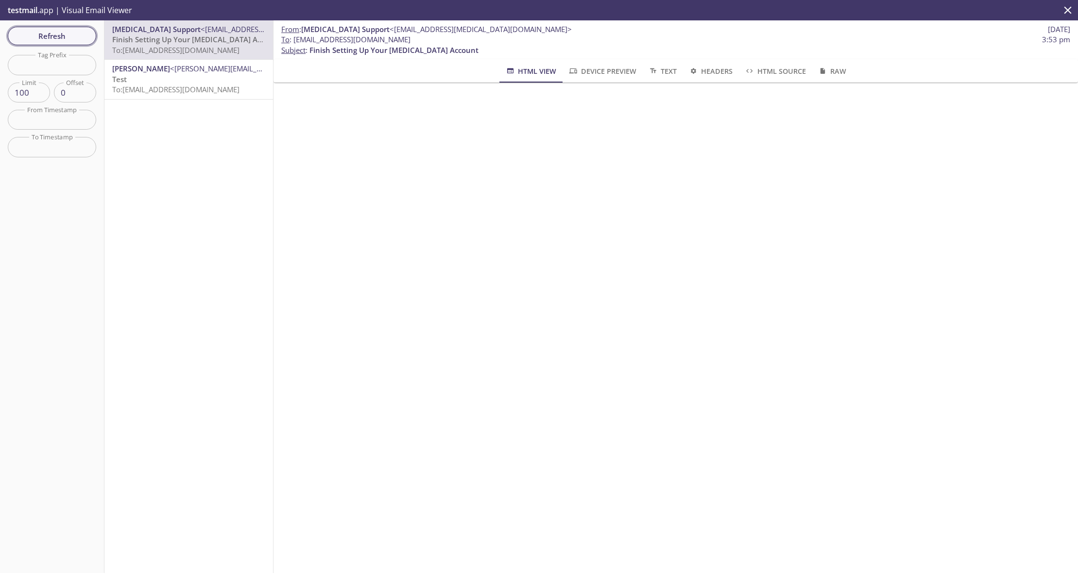
click at [80, 34] on span "Refresh" at bounding box center [52, 36] width 73 height 13
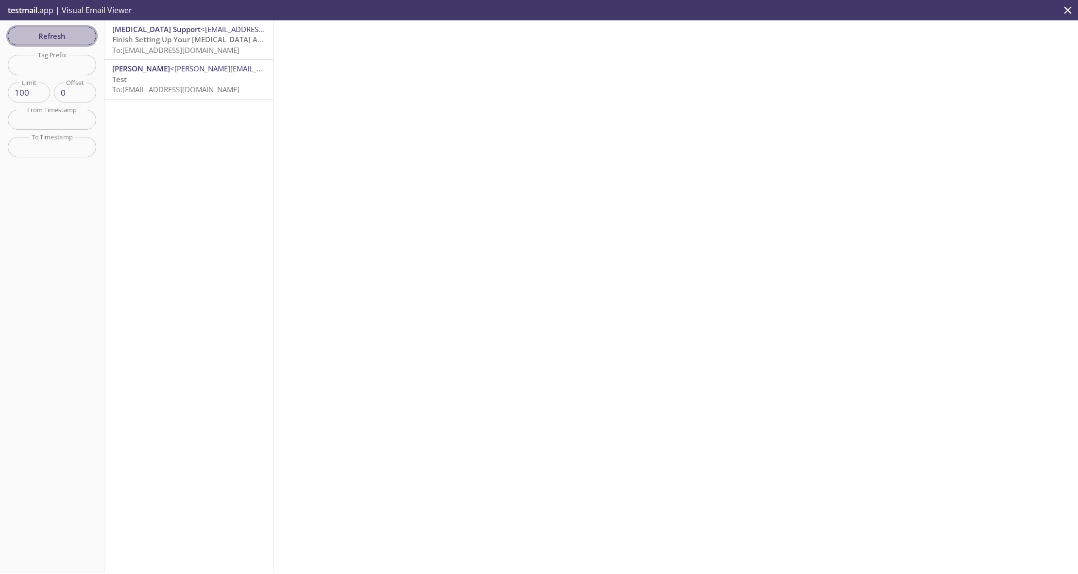
click at [51, 42] on span "Refresh" at bounding box center [52, 36] width 73 height 13
